Goal: Information Seeking & Learning: Learn about a topic

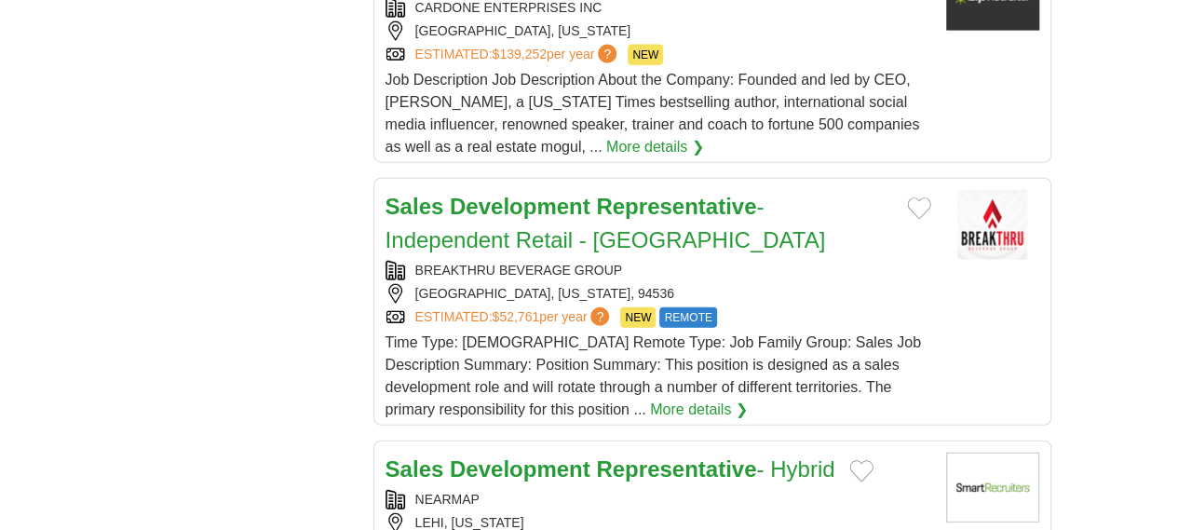
scroll to position [2261, 0]
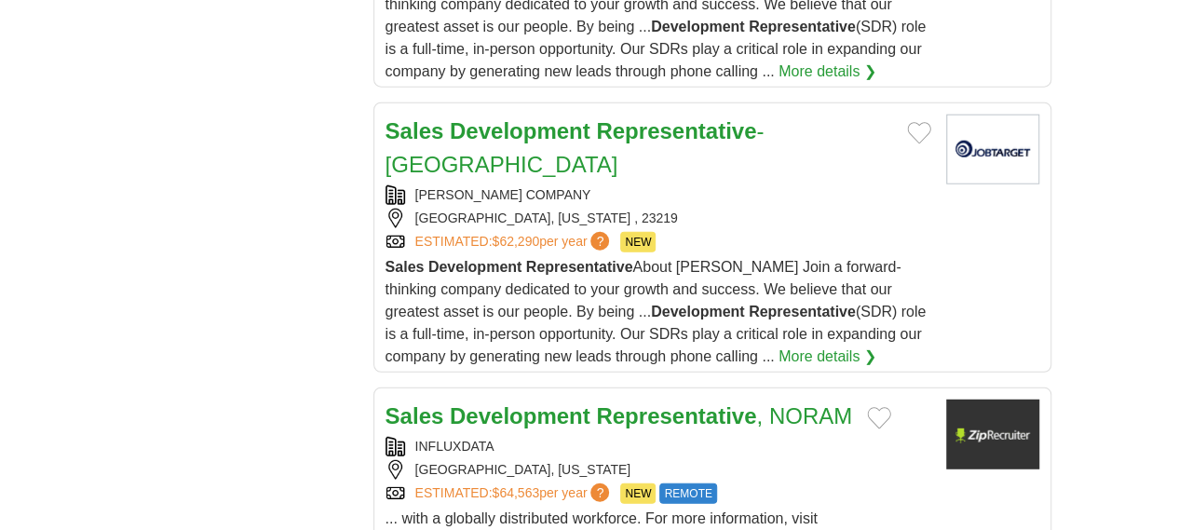
drag, startPoint x: 1191, startPoint y: 74, endPoint x: 1175, endPoint y: 448, distance: 374.7
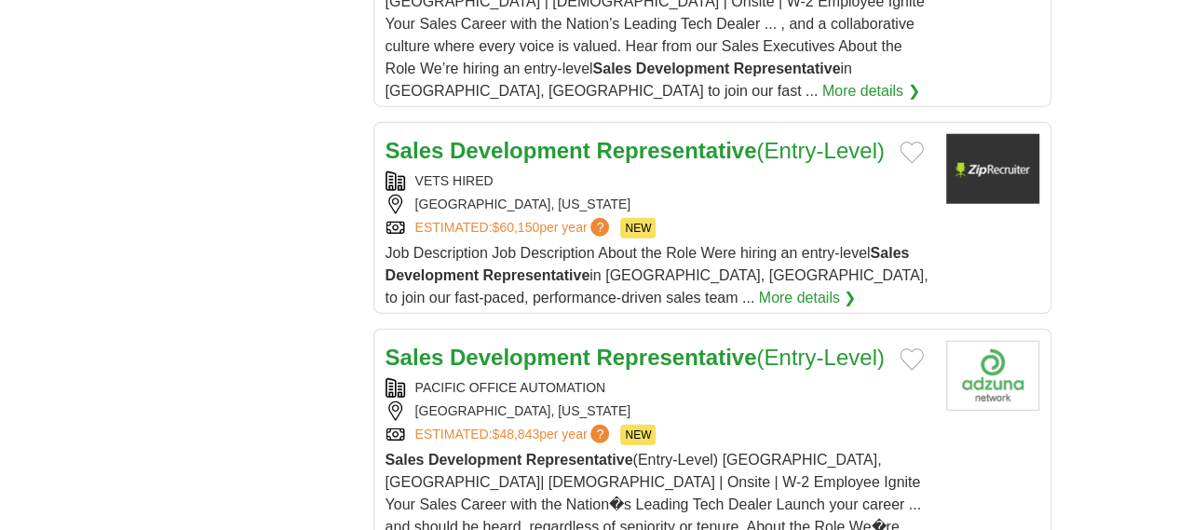
scroll to position [2372, 0]
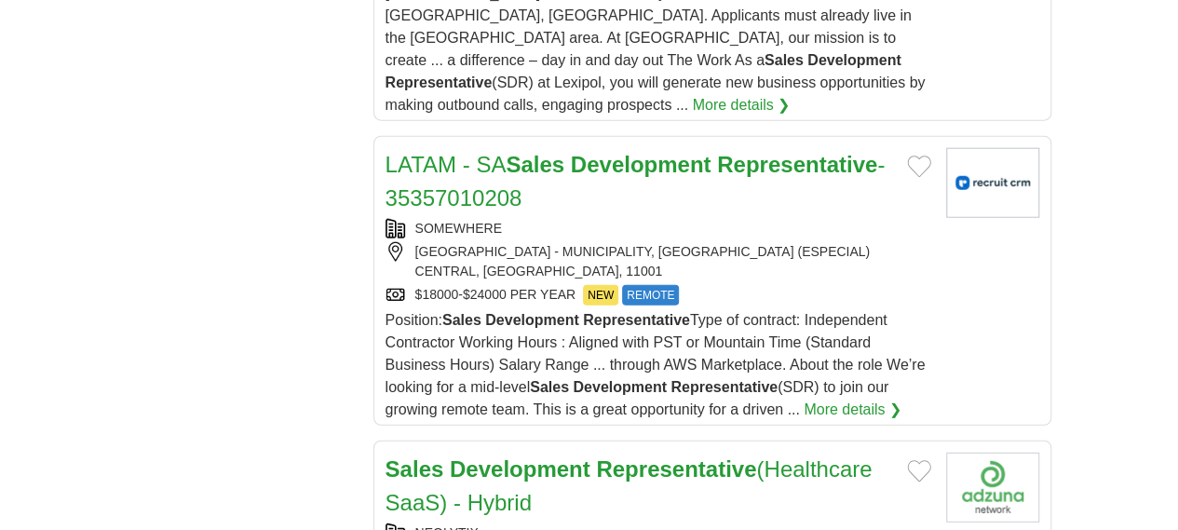
scroll to position [2378, 0]
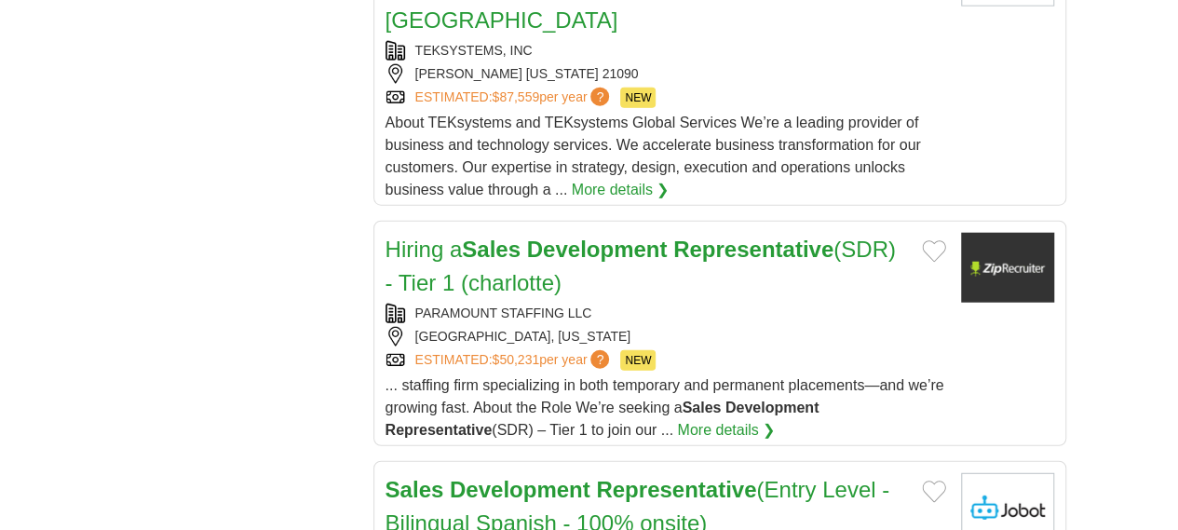
scroll to position [2252, 0]
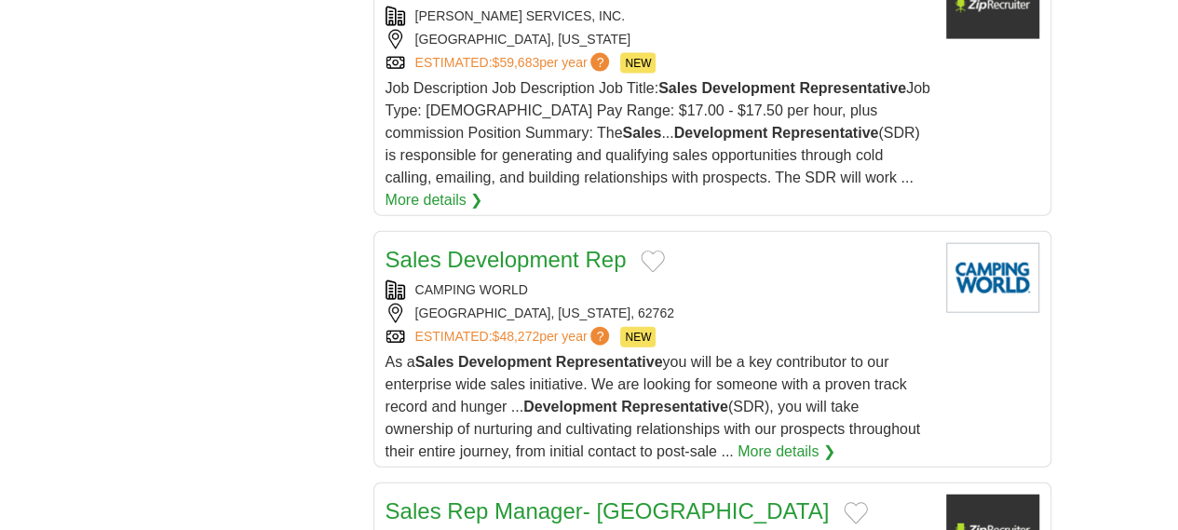
scroll to position [2370, 0]
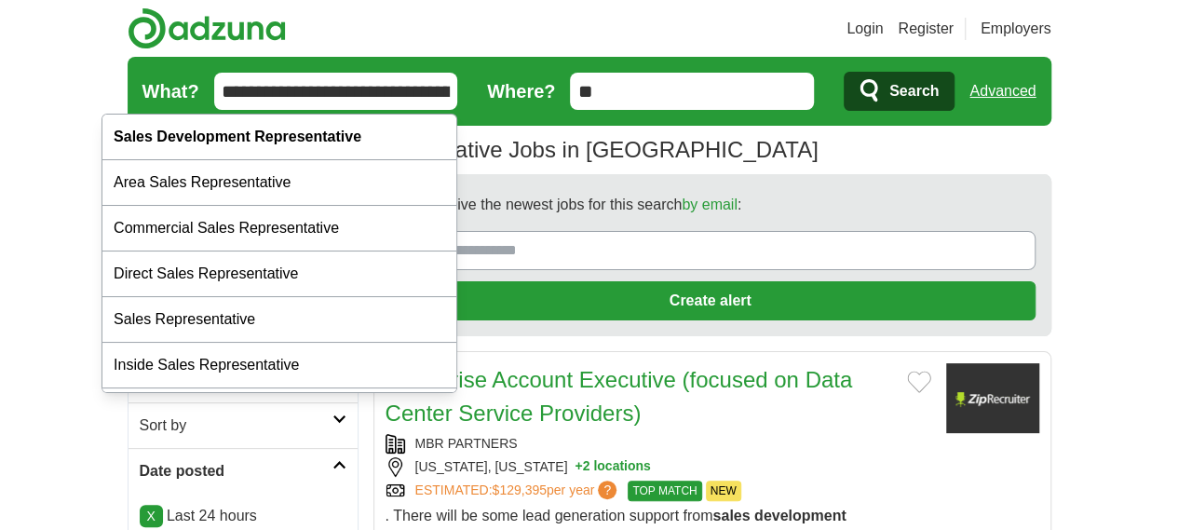
drag, startPoint x: 153, startPoint y: 84, endPoint x: 0, endPoint y: 86, distance: 152.7
type input "**********"
click at [844, 72] on button "Search" at bounding box center [899, 91] width 111 height 39
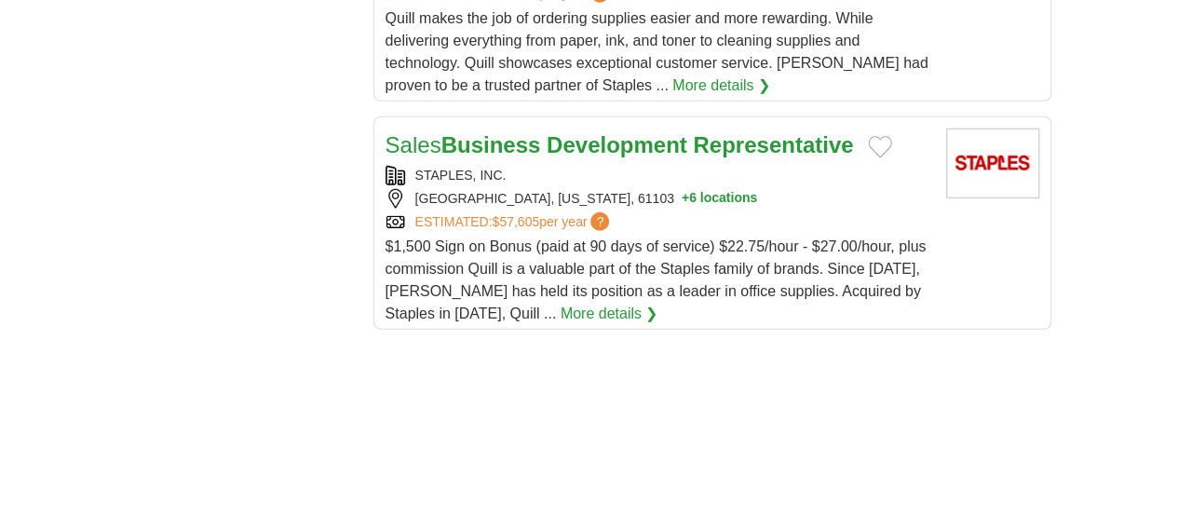
scroll to position [2626, 0]
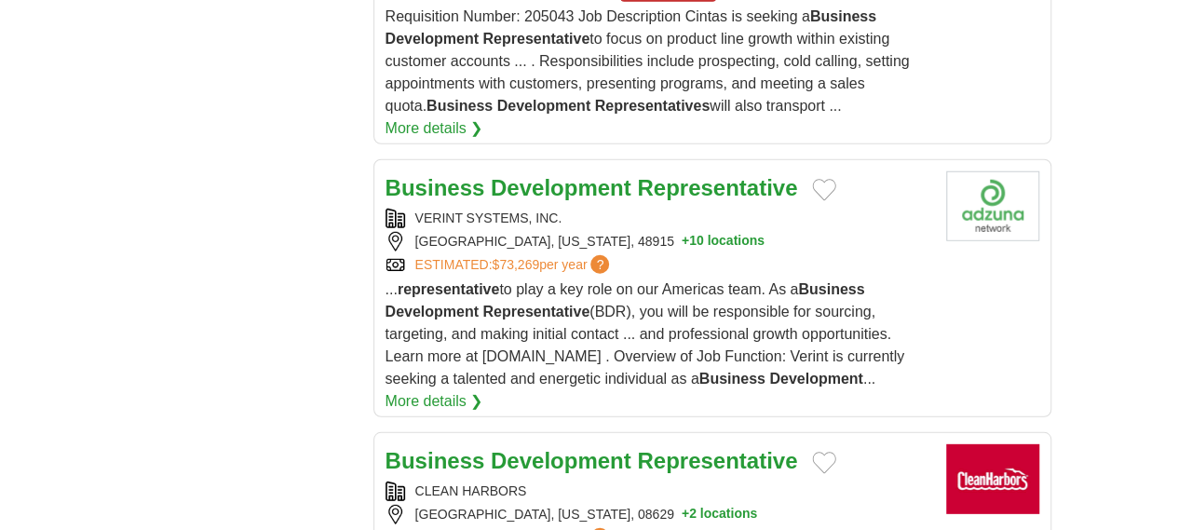
scroll to position [2428, 0]
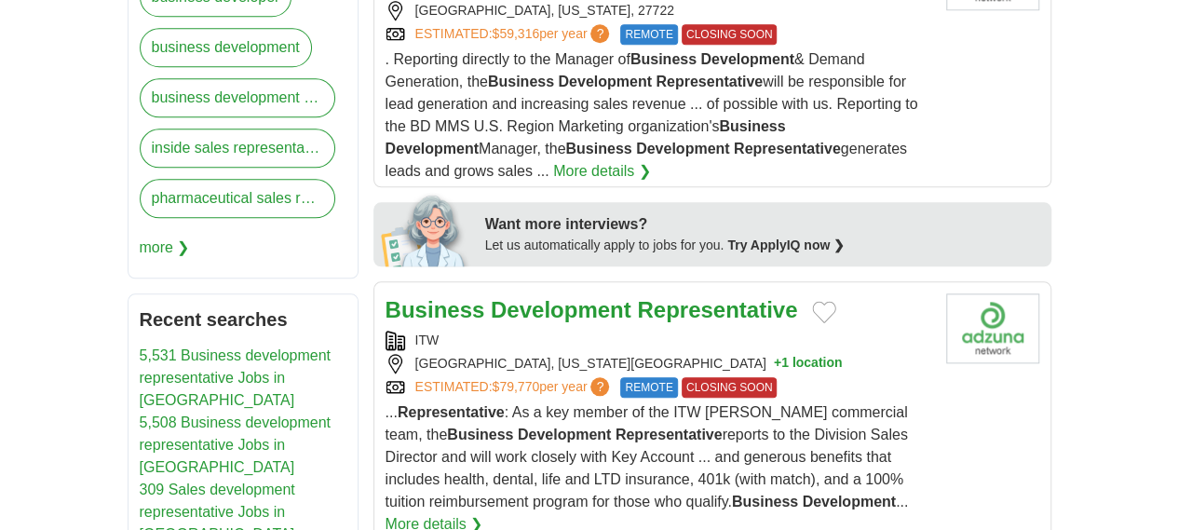
scroll to position [968, 0]
